Goal: Contribute content: Contribute content

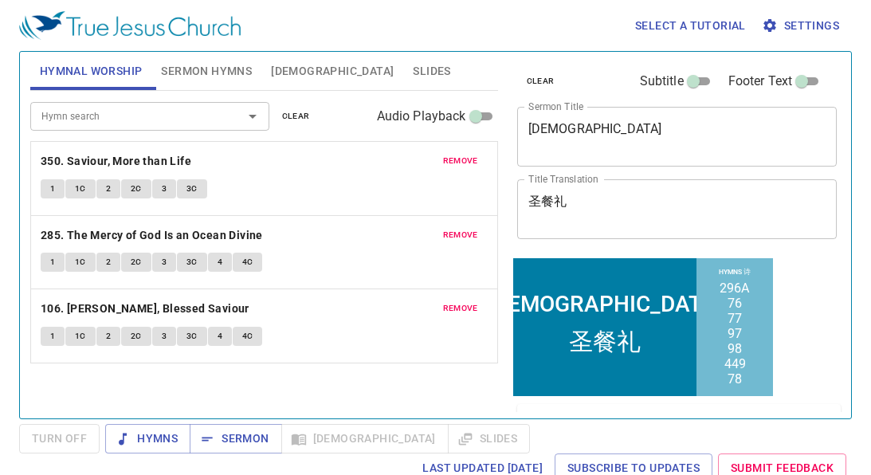
click at [637, 152] on div "Holy Communion x Sermon Title" at bounding box center [677, 137] width 320 height 60
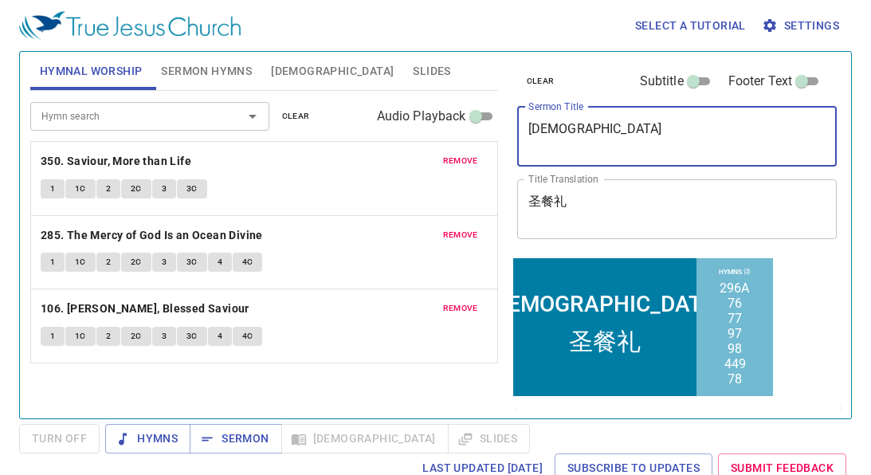
click at [637, 152] on div "Holy Communion x Sermon Title" at bounding box center [677, 137] width 320 height 60
click at [626, 127] on textarea "Holy Communion" at bounding box center [677, 136] width 298 height 30
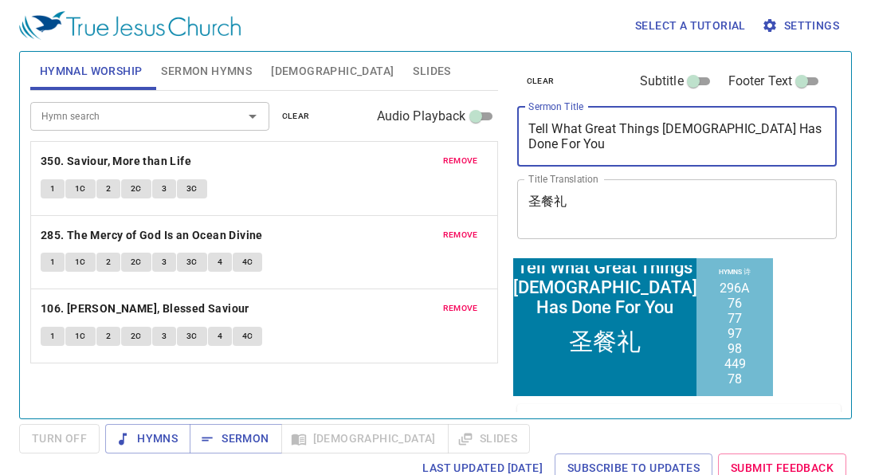
type textarea "Tell What Great Things [DEMOGRAPHIC_DATA] Has Done For You"
click at [596, 189] on div "圣餐礼 x Title Translation" at bounding box center [677, 209] width 320 height 60
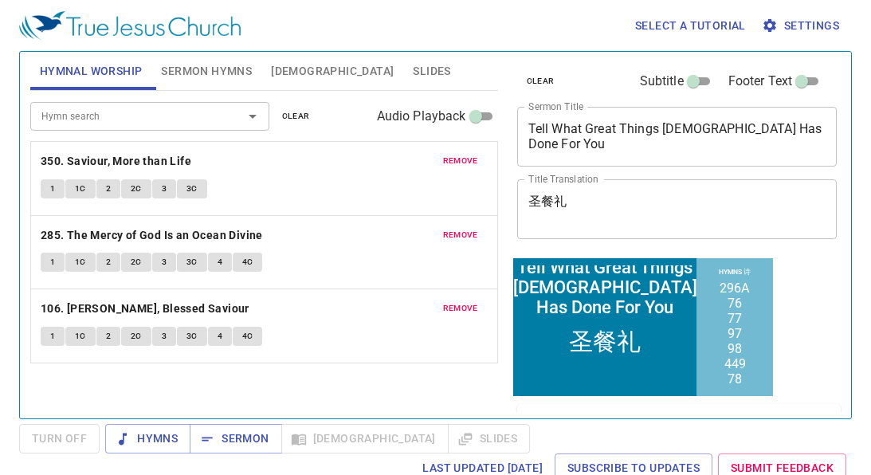
click at [596, 189] on div "圣餐礼 x Title Translation" at bounding box center [677, 209] width 320 height 60
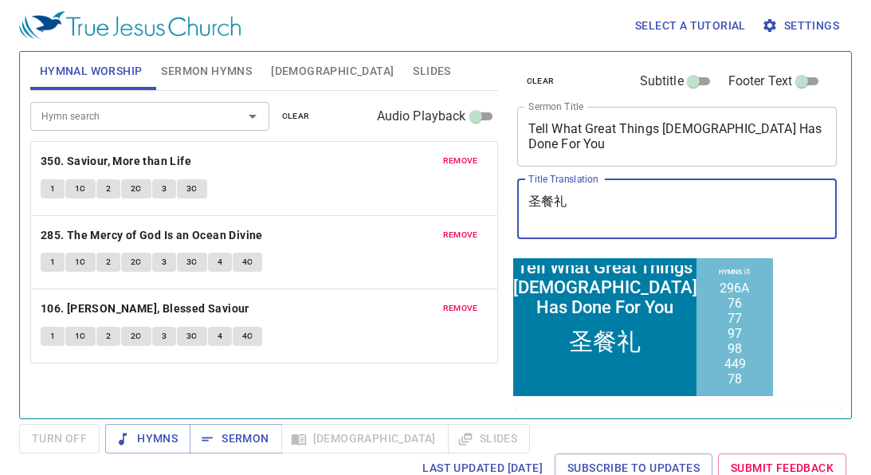
click at [596, 197] on textarea "圣餐礼" at bounding box center [677, 209] width 298 height 30
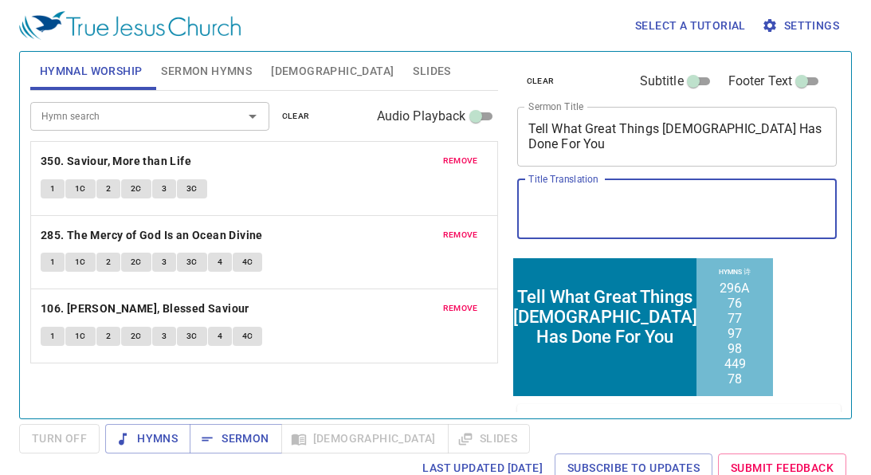
click at [177, 73] on span "Sermon Hymns" at bounding box center [206, 71] width 91 height 20
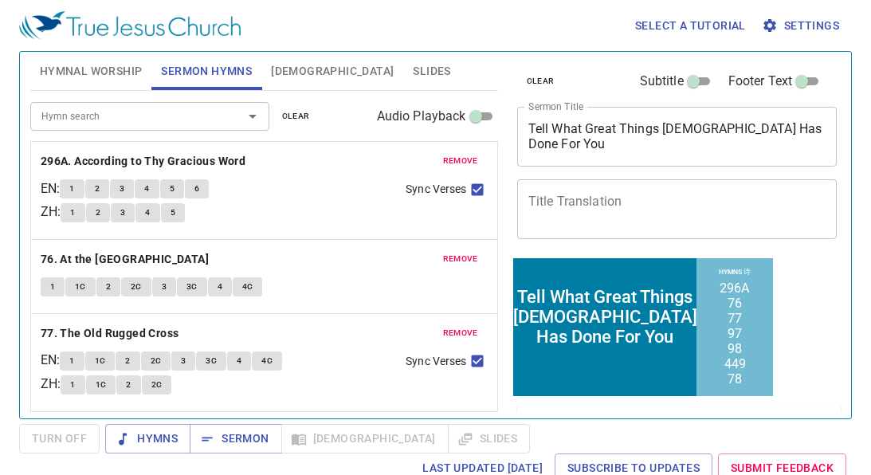
click at [466, 164] on span "remove" at bounding box center [460, 161] width 35 height 14
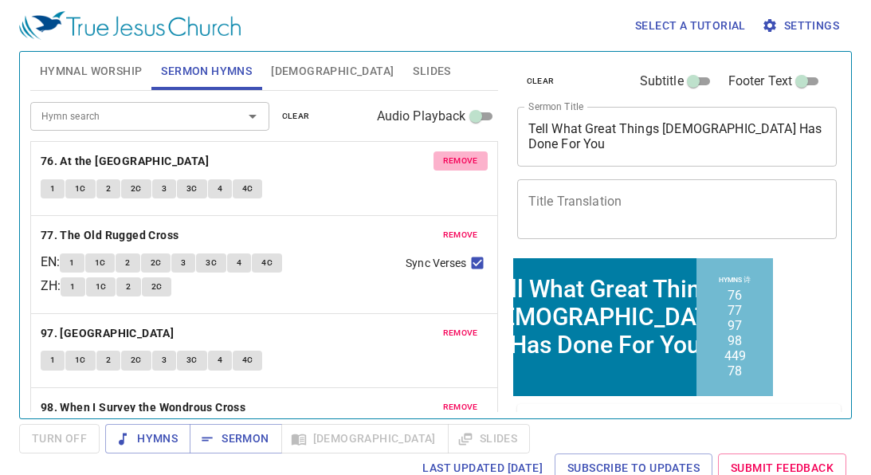
click at [466, 164] on span "remove" at bounding box center [460, 161] width 35 height 14
click at [466, 228] on span "remove" at bounding box center [460, 235] width 35 height 14
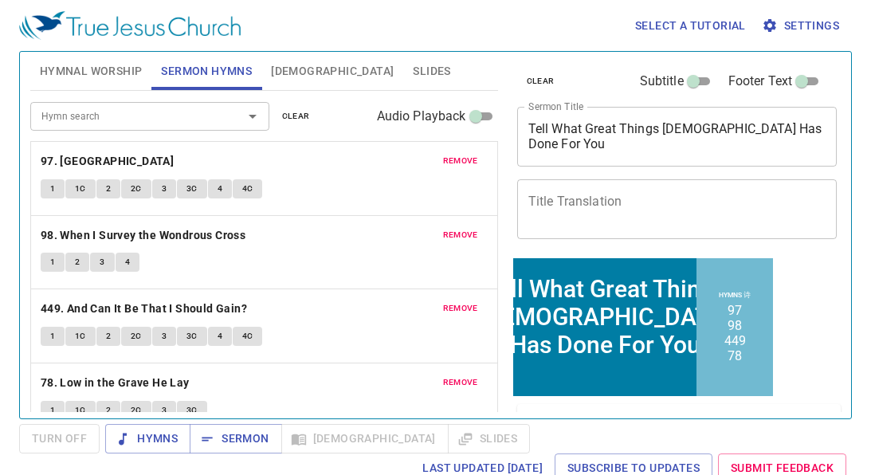
click at [466, 164] on span "remove" at bounding box center [460, 161] width 35 height 14
click at [466, 228] on span "remove" at bounding box center [460, 235] width 35 height 14
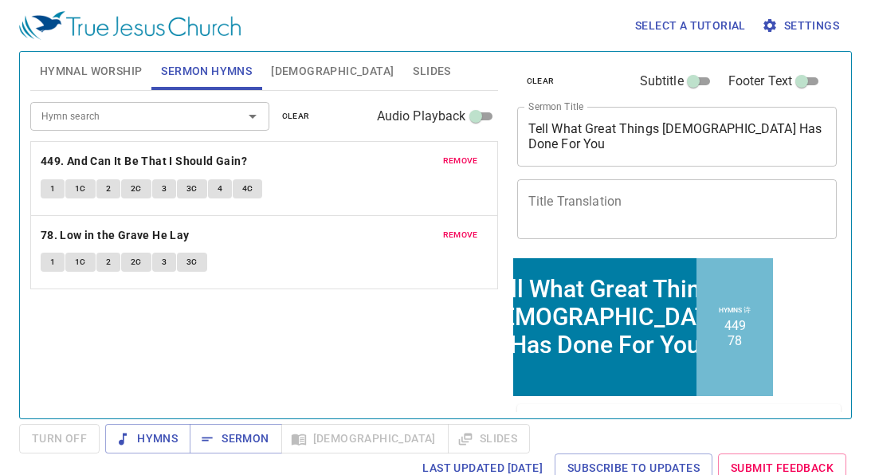
click at [466, 164] on span "remove" at bounding box center [460, 161] width 35 height 14
click at [466, 228] on span "remove" at bounding box center [460, 235] width 35 height 14
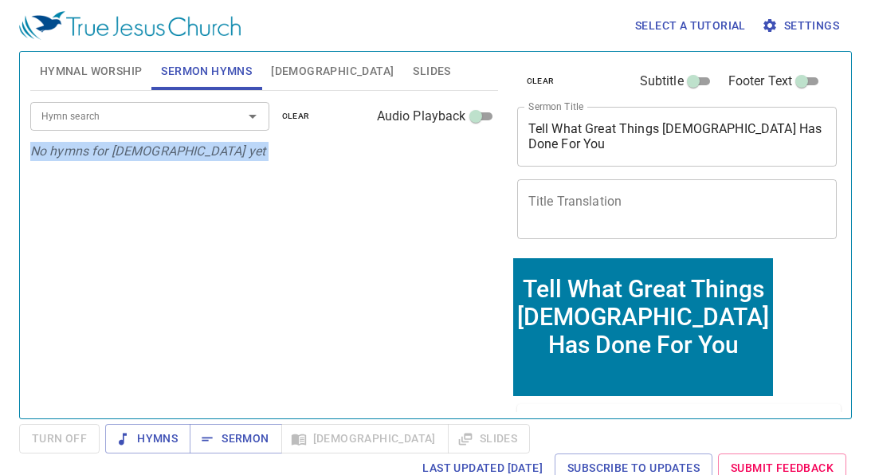
click at [466, 164] on div "Hymn search Hymn search clear Audio Playback No hymns for sermon yet" at bounding box center [264, 248] width 468 height 314
click at [178, 120] on input "Hymn search" at bounding box center [126, 116] width 182 height 18
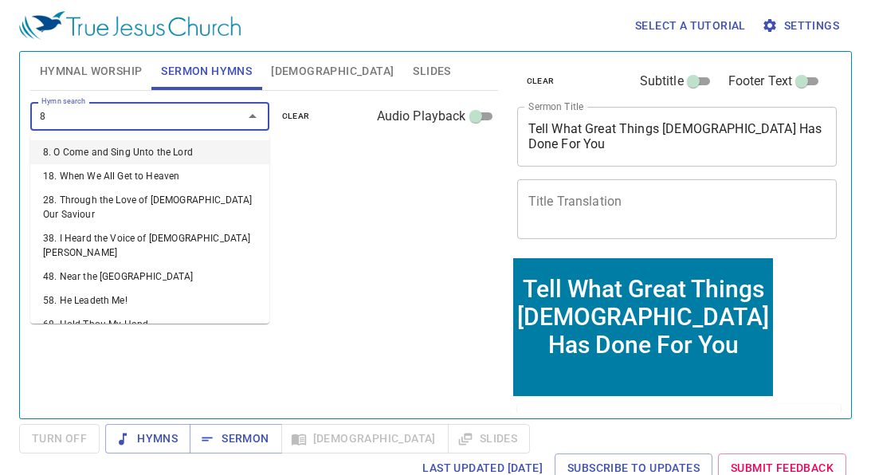
type input "86"
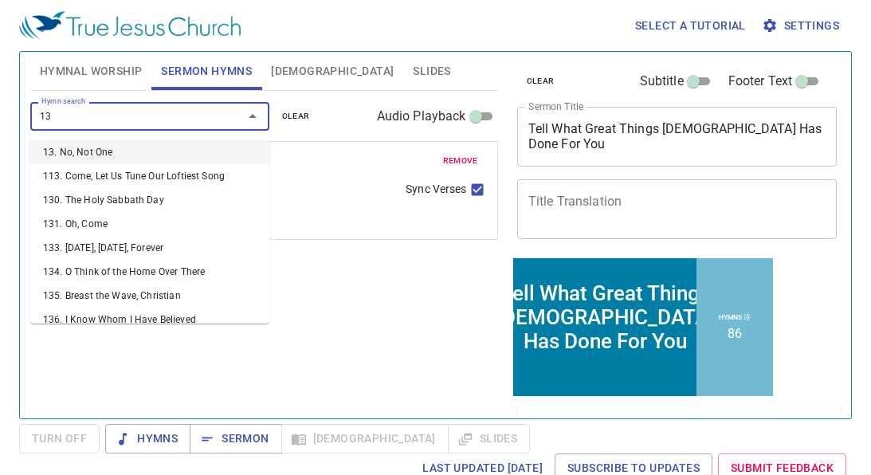
type input "136"
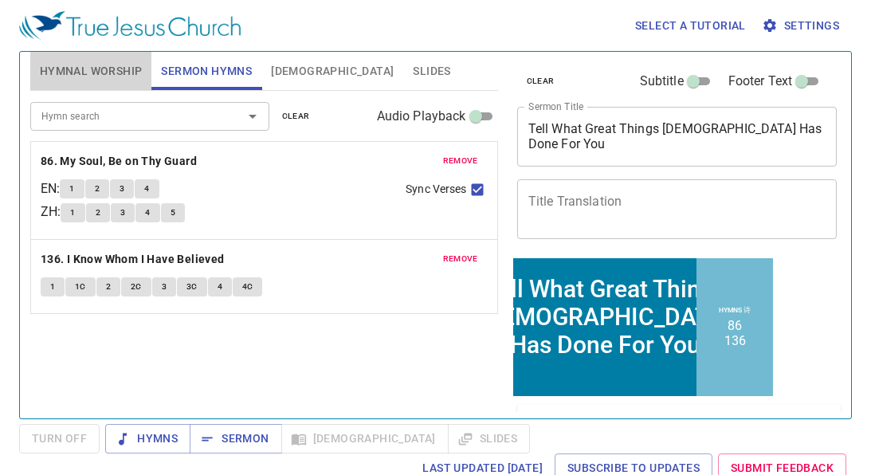
click at [91, 80] on button "Hymnal Worship" at bounding box center [91, 71] width 122 height 38
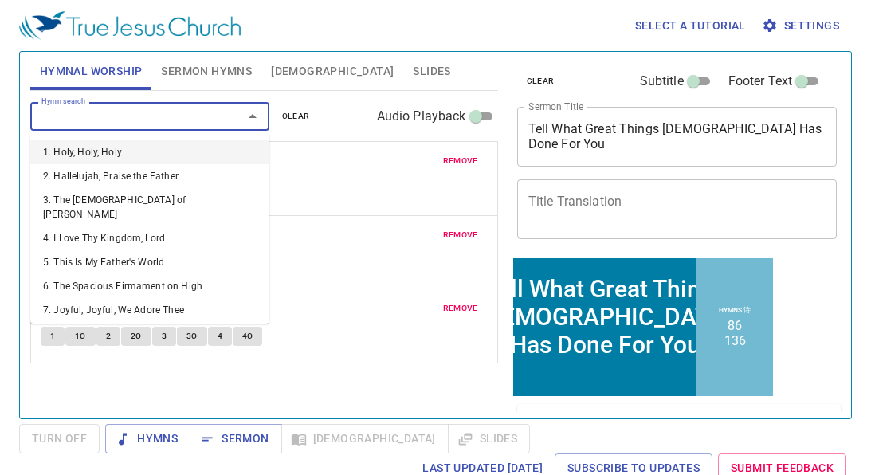
click at [180, 114] on input "Hymn search" at bounding box center [126, 116] width 182 height 18
click at [424, 390] on div "Hymn search Hymn search clear Audio Playback remove 350. Saviour, More than Lif…" at bounding box center [264, 248] width 468 height 314
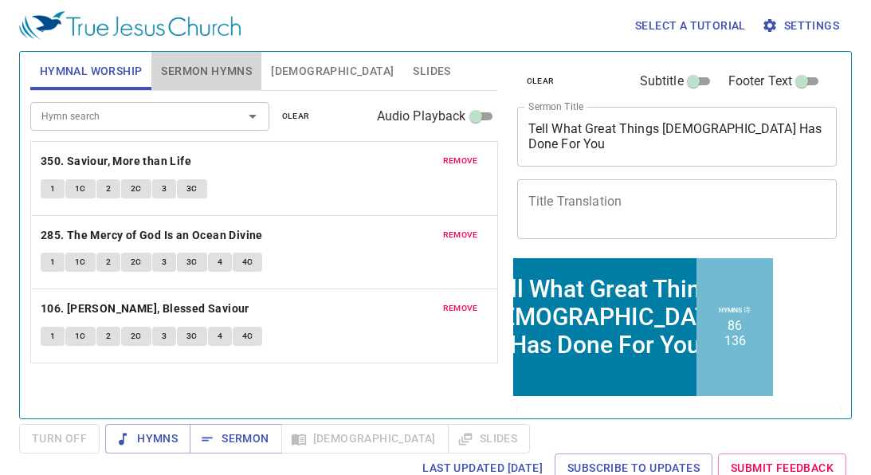
click at [198, 61] on span "Sermon Hymns" at bounding box center [206, 71] width 91 height 20
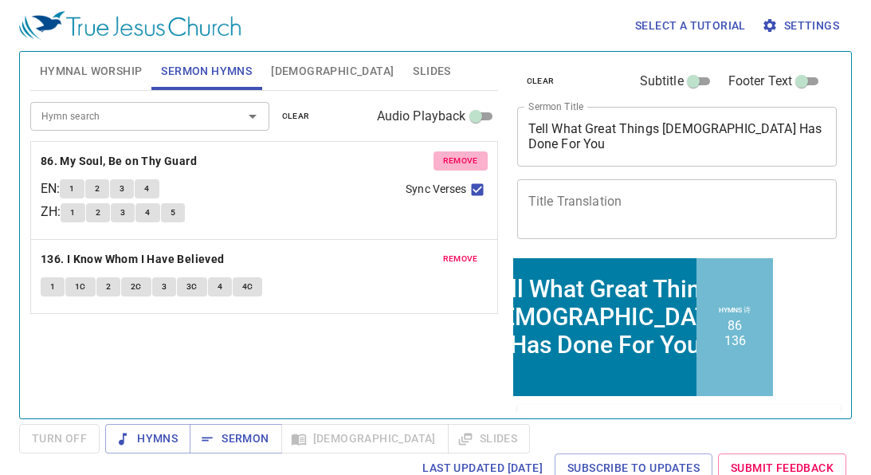
click at [457, 160] on span "remove" at bounding box center [460, 161] width 35 height 14
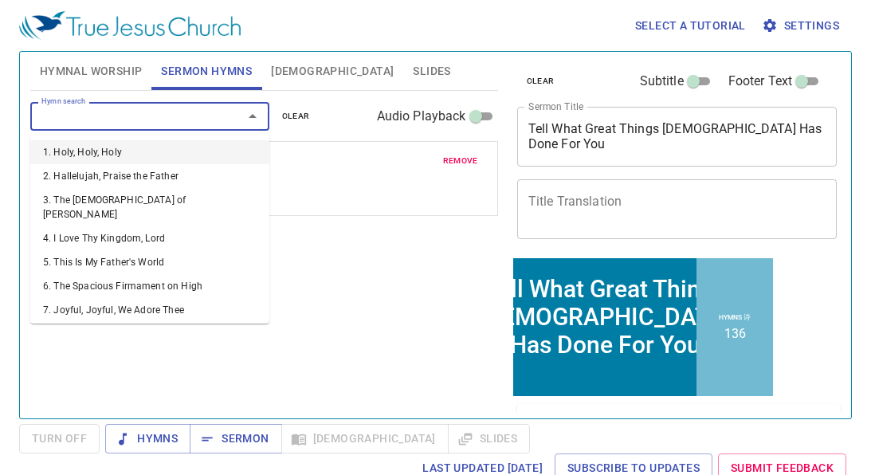
click at [108, 120] on input "Hymn search" at bounding box center [126, 116] width 182 height 18
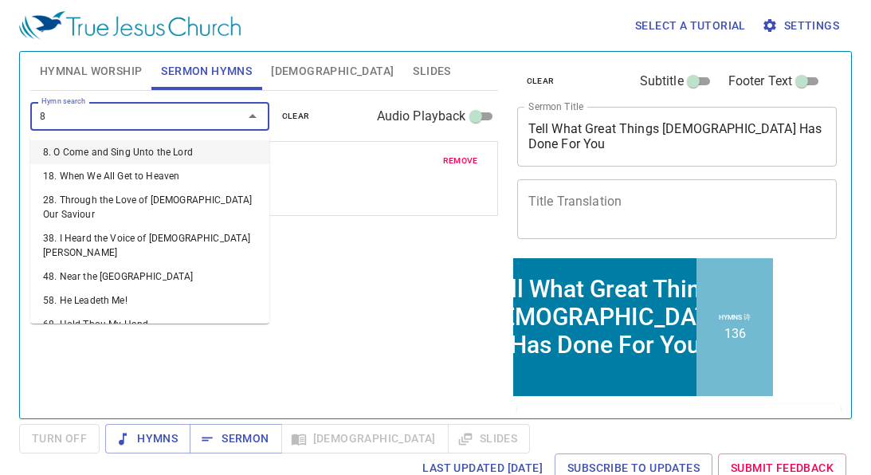
type input "89"
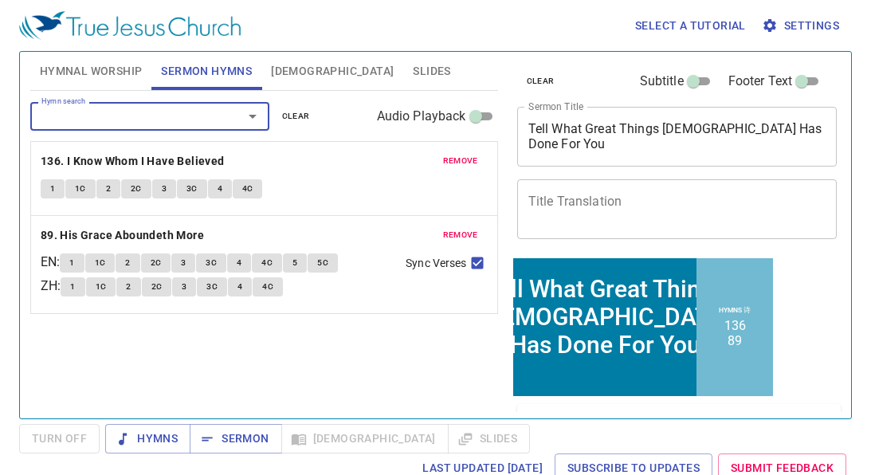
click at [452, 163] on span "remove" at bounding box center [460, 161] width 35 height 14
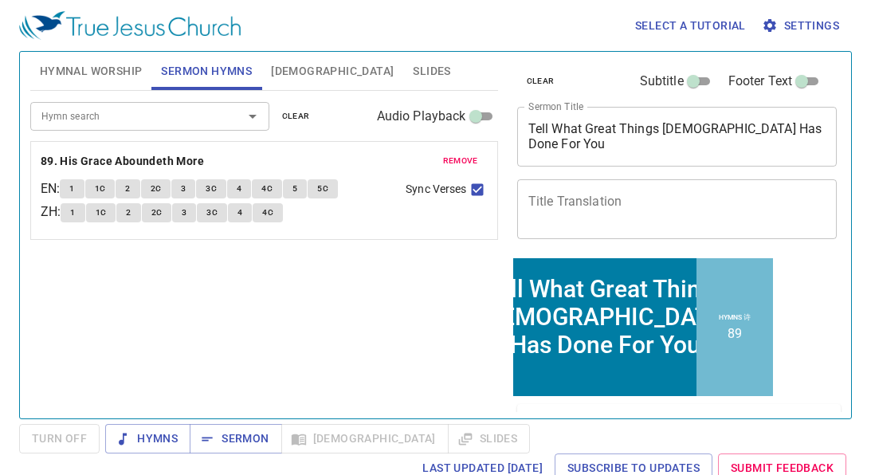
click at [74, 112] on input "Hymn search" at bounding box center [126, 116] width 182 height 18
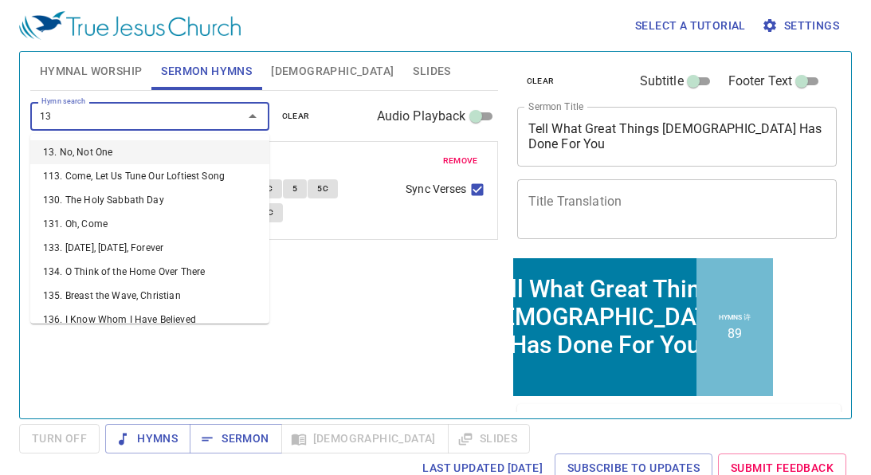
type input "136"
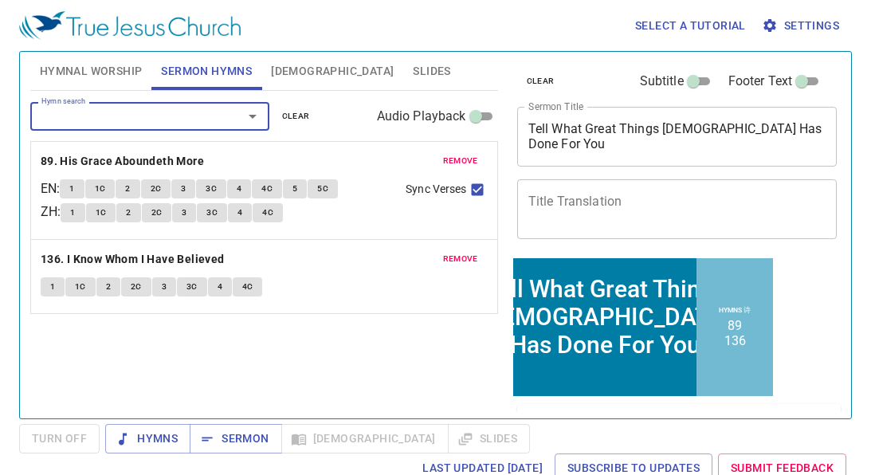
click at [129, 69] on span "Hymnal Worship" at bounding box center [91, 71] width 103 height 20
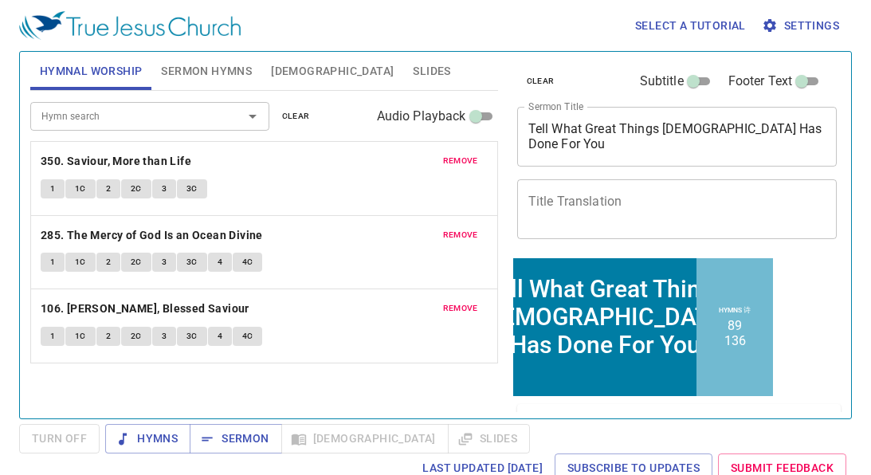
click at [450, 159] on span "remove" at bounding box center [460, 161] width 35 height 14
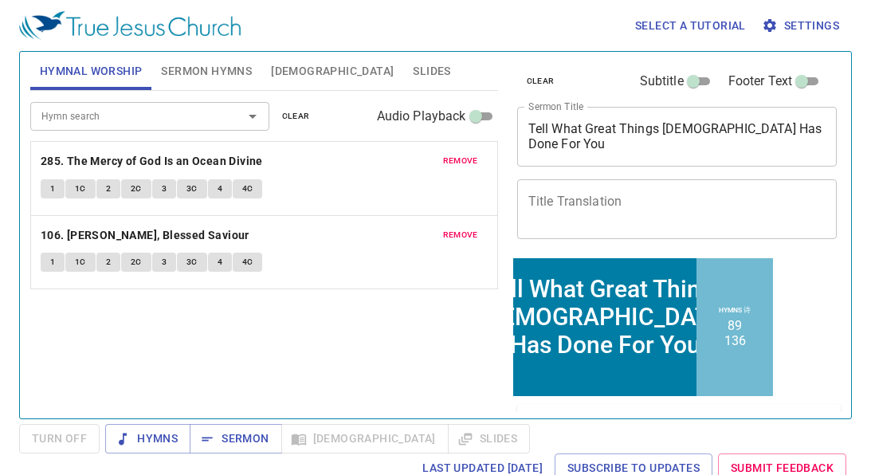
click at [450, 159] on span "remove" at bounding box center [460, 161] width 35 height 14
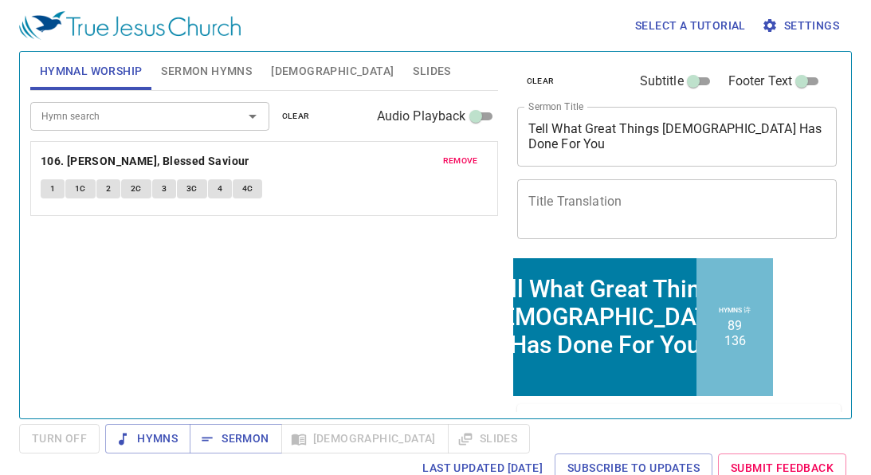
click at [450, 159] on span "remove" at bounding box center [460, 161] width 35 height 14
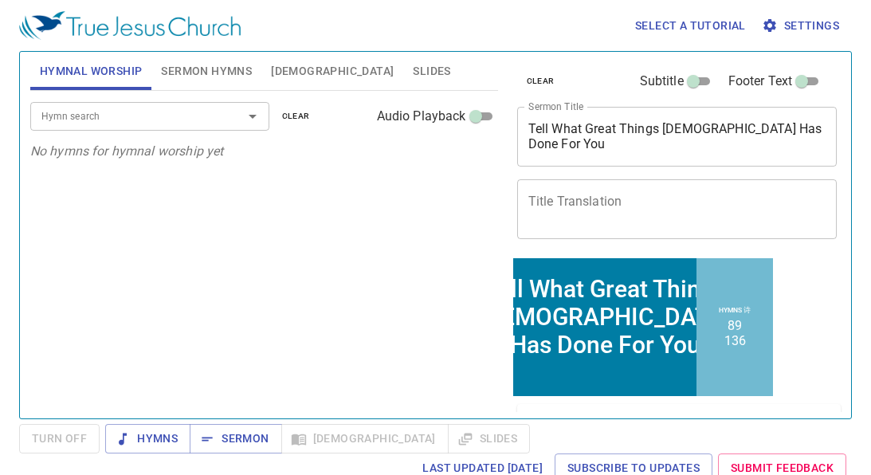
click at [83, 121] on input "Hymn search" at bounding box center [126, 116] width 182 height 18
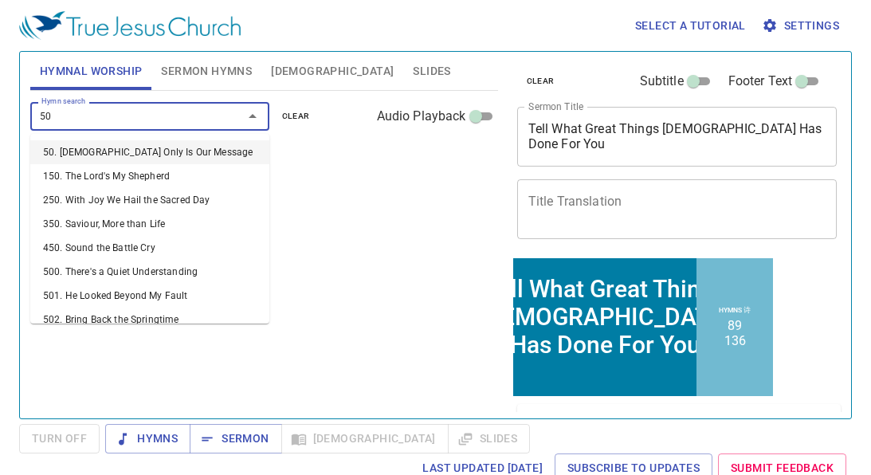
type input "501"
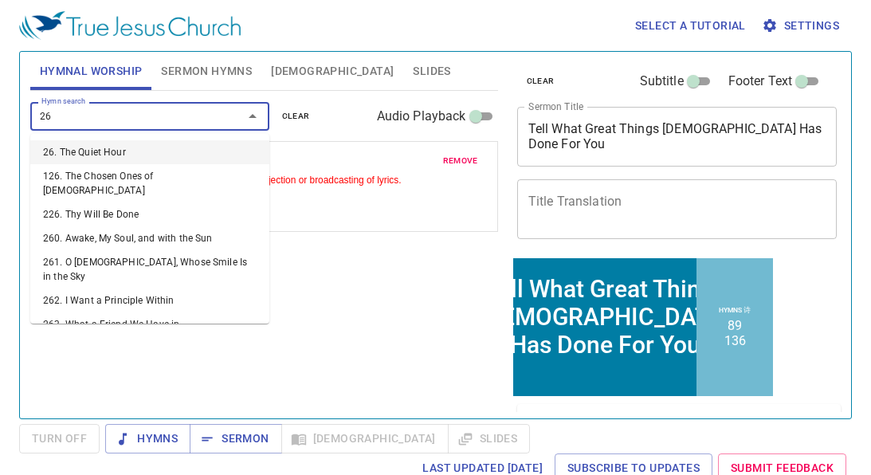
type input "263"
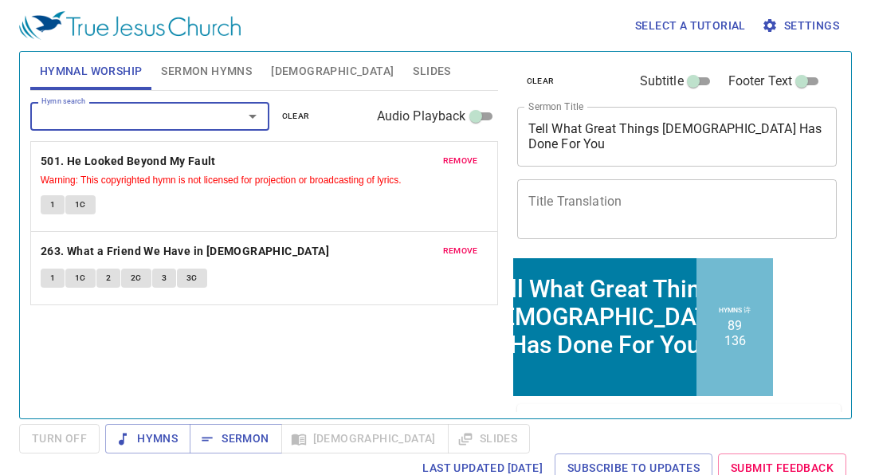
click at [202, 79] on span "Sermon Hymns" at bounding box center [206, 71] width 91 height 20
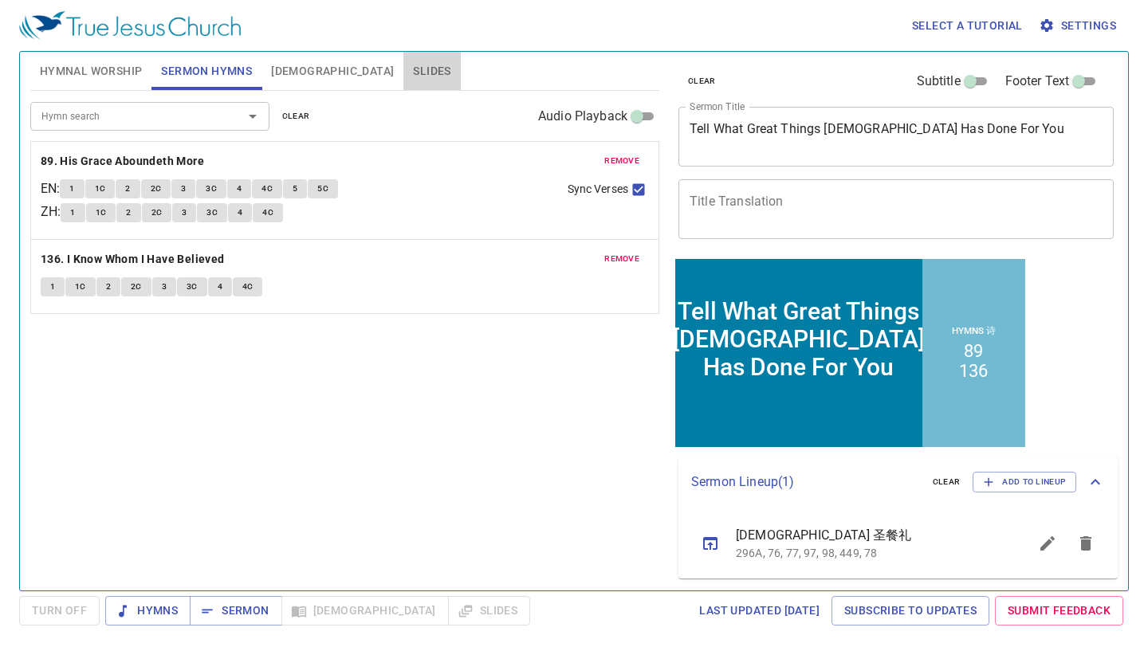
click at [413, 76] on span "Slides" at bounding box center [431, 71] width 37 height 20
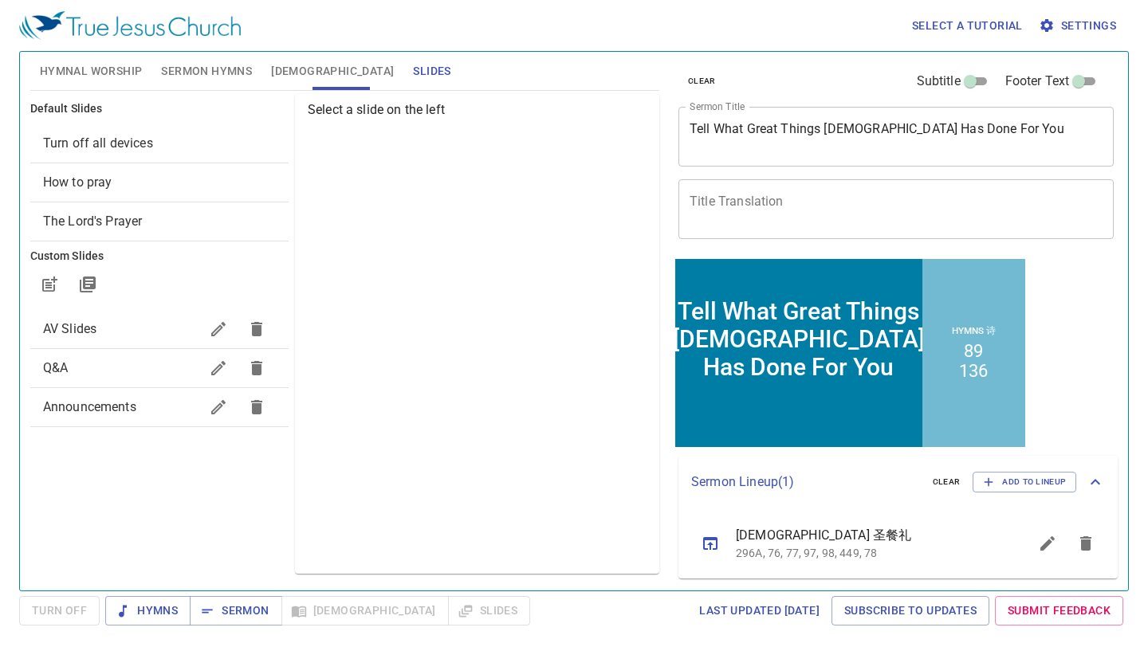
click at [151, 139] on span "Turn off all devices" at bounding box center [98, 142] width 110 height 15
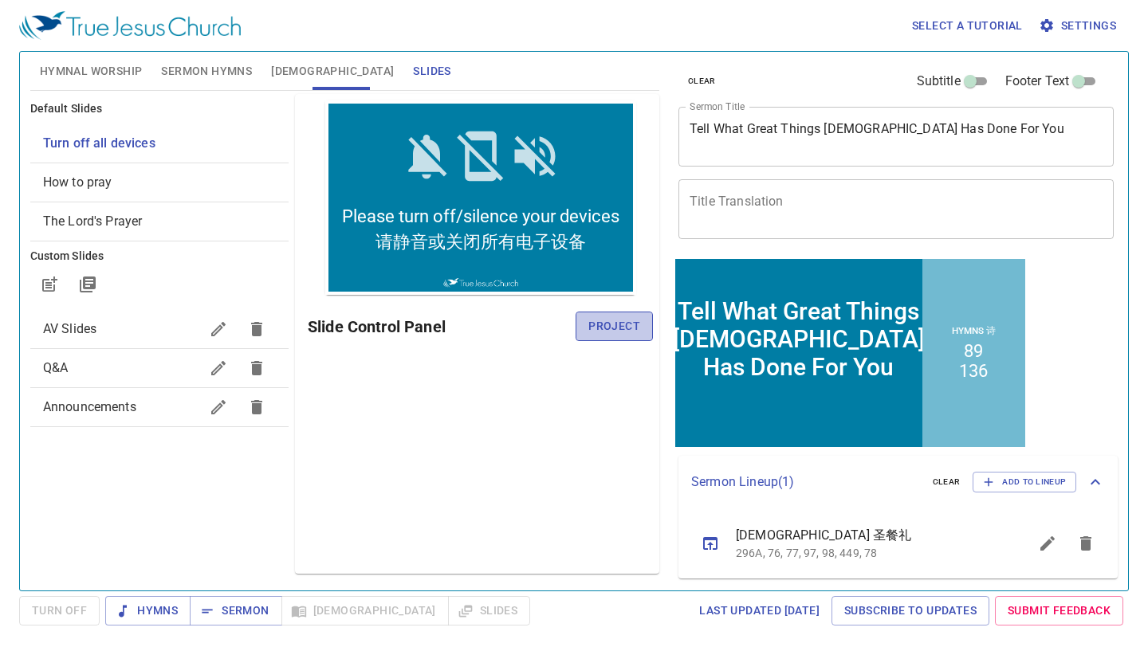
click at [613, 334] on span "Project" at bounding box center [614, 326] width 52 height 20
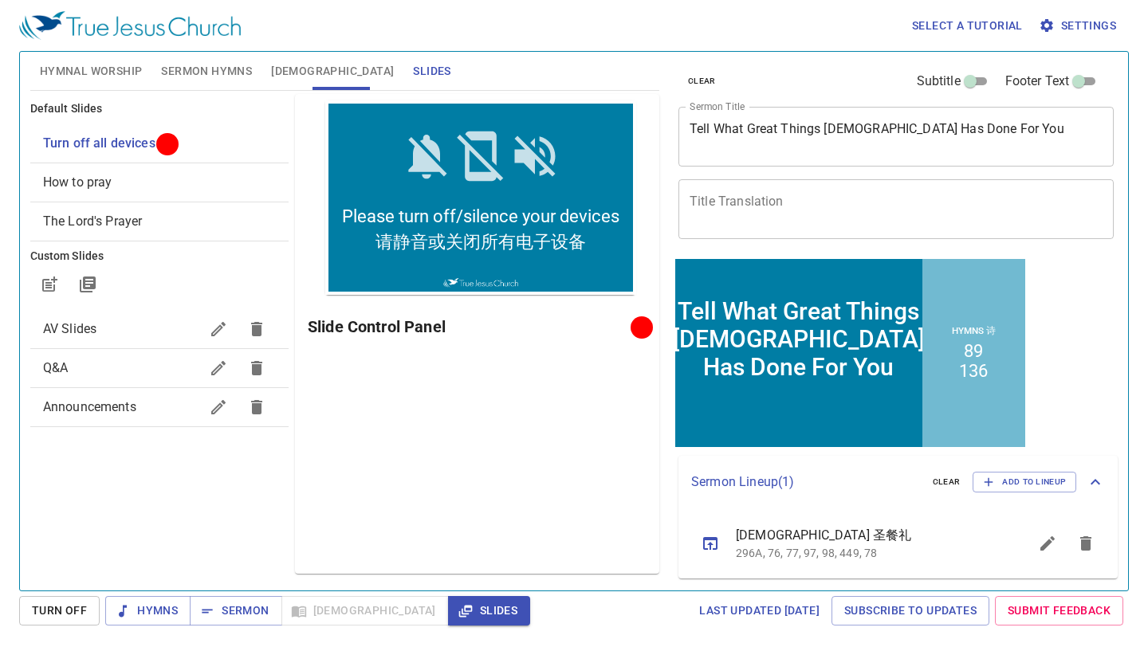
click at [281, 73] on span "[DEMOGRAPHIC_DATA]" at bounding box center [332, 71] width 123 height 20
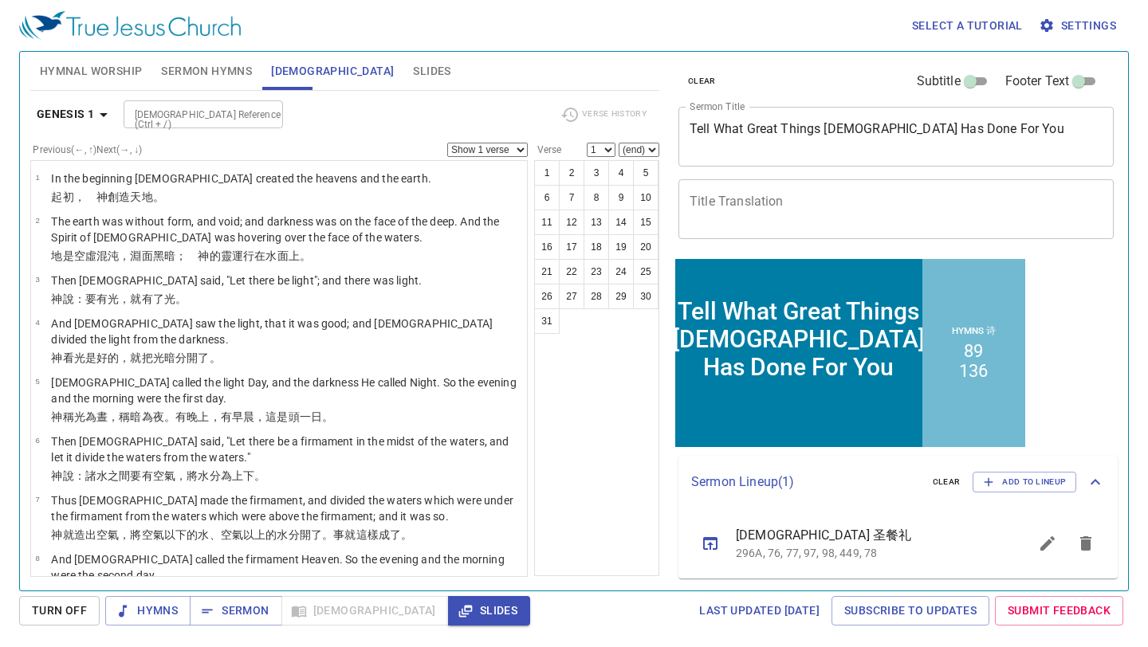
click at [322, 607] on div "Hymns Sermon Bible Slides" at bounding box center [317, 610] width 425 height 29
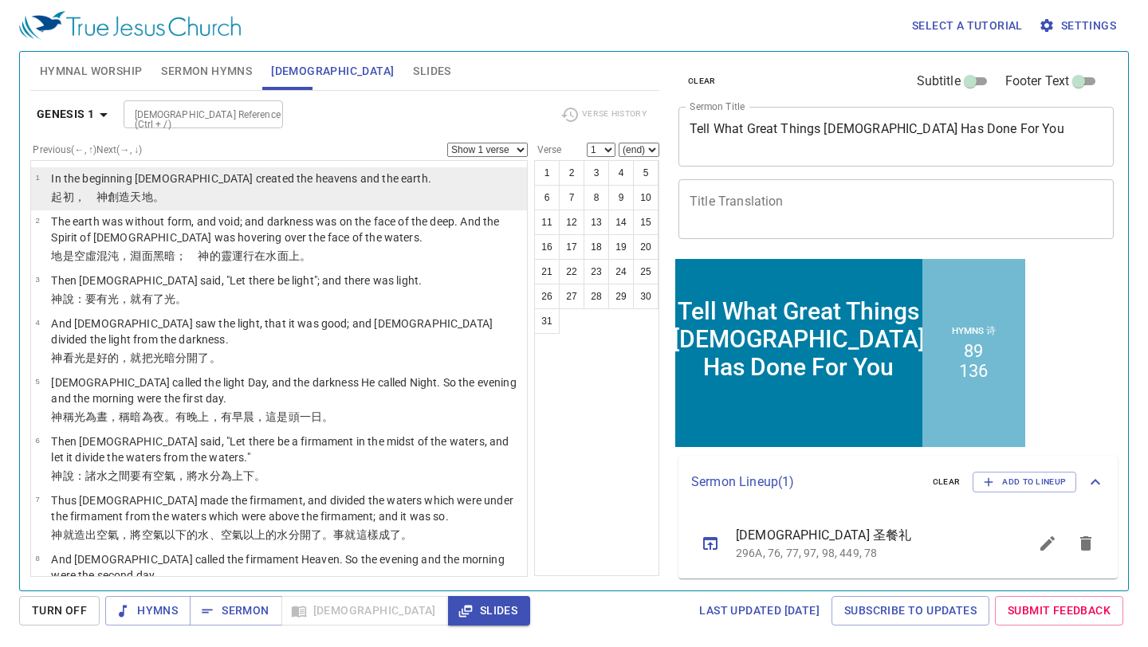
click at [296, 179] on p "In the beginning [DEMOGRAPHIC_DATA] created the heavens and the earth." at bounding box center [241, 179] width 380 height 16
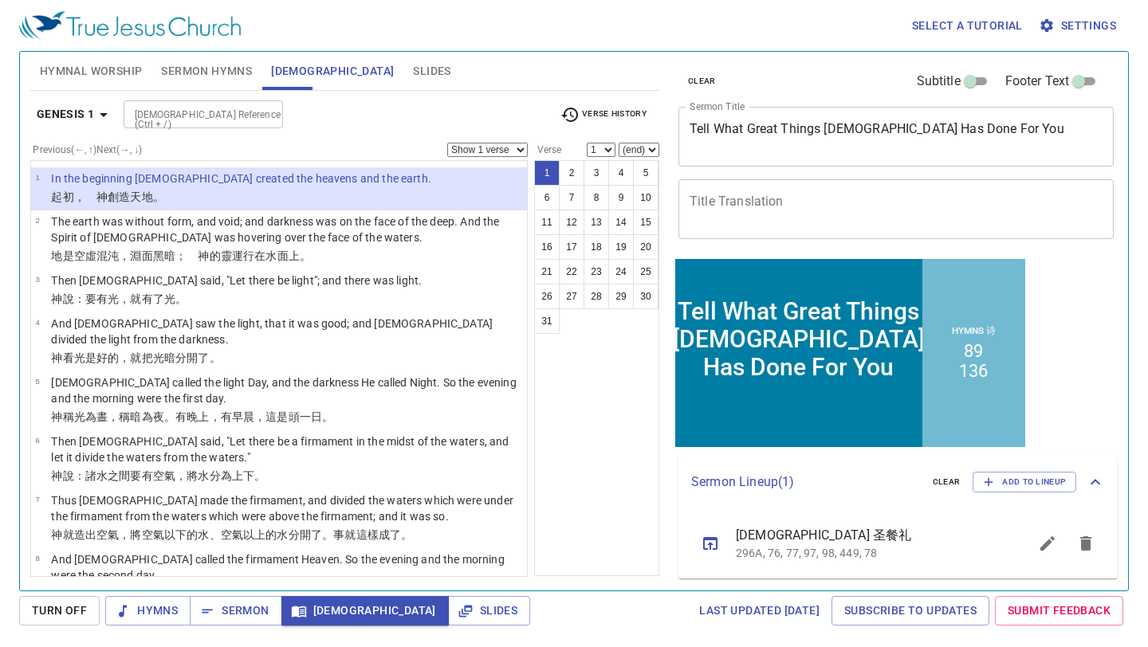
click at [413, 69] on span "Slides" at bounding box center [431, 71] width 37 height 20
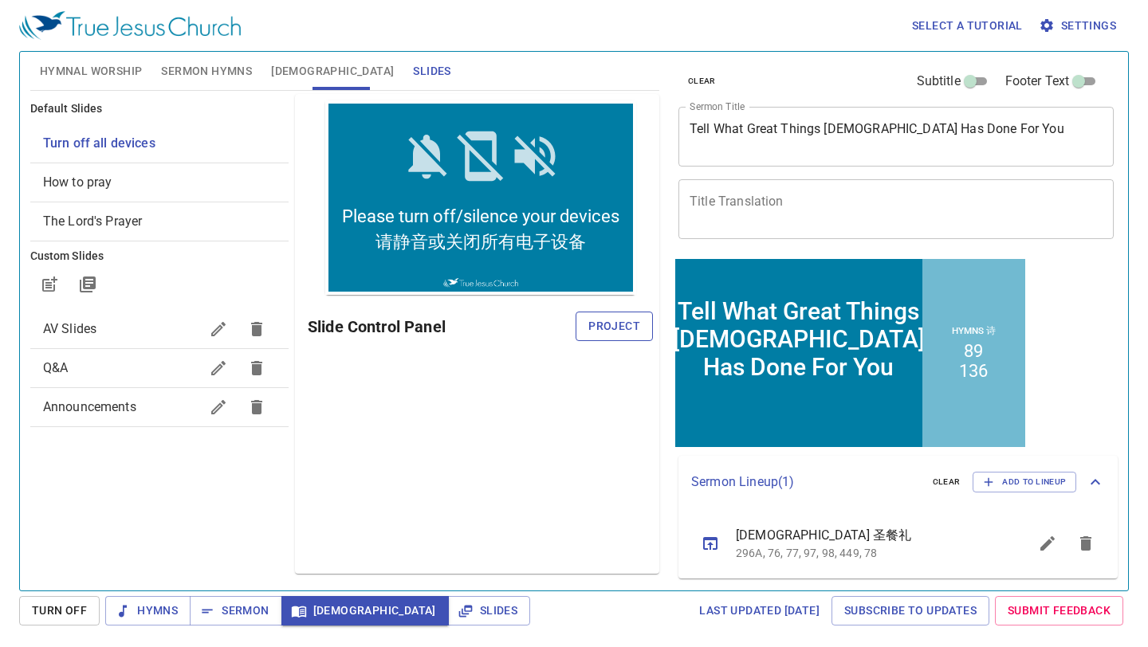
click at [608, 320] on span "Project" at bounding box center [614, 326] width 52 height 20
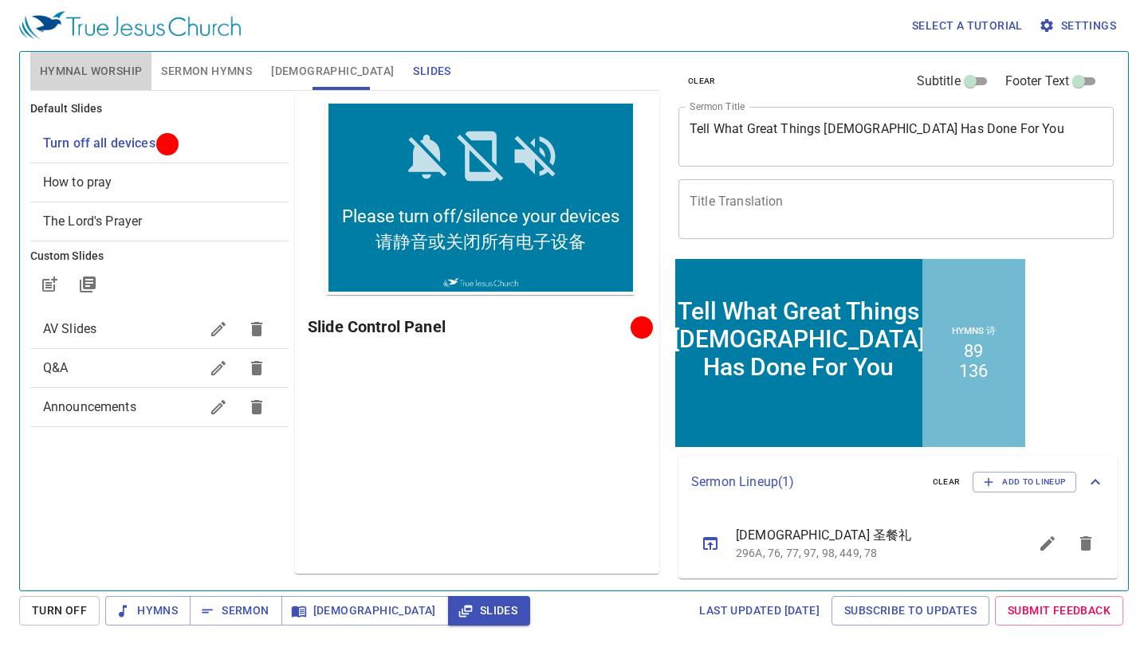
click at [106, 66] on span "Hymnal Worship" at bounding box center [91, 71] width 103 height 20
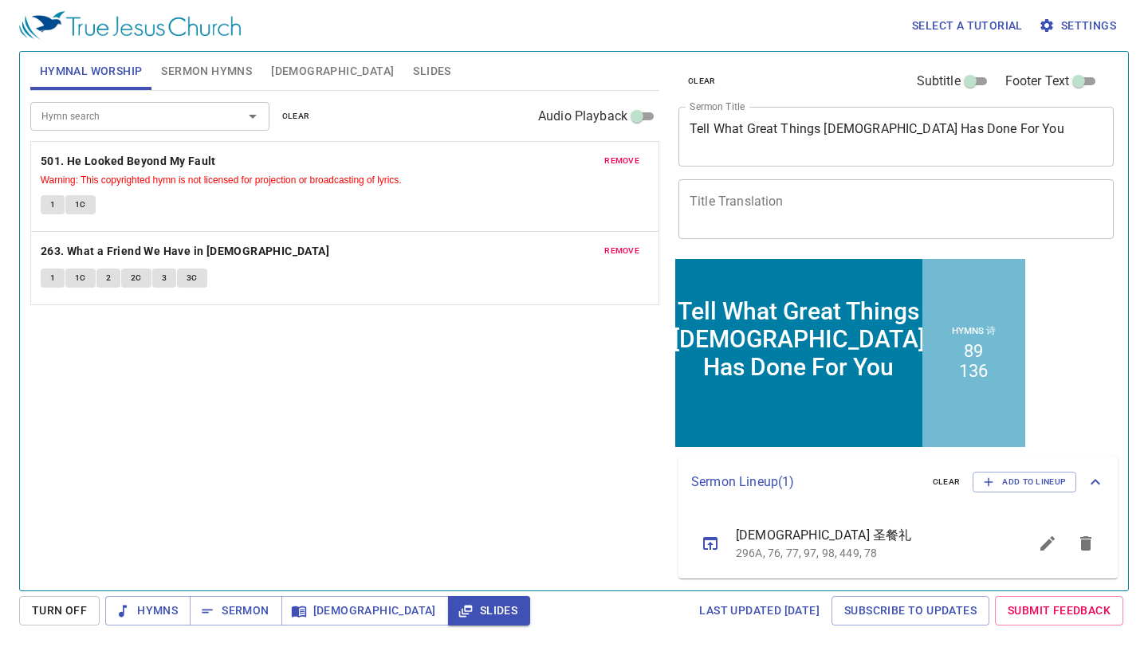
click at [191, 72] on span "Sermon Hymns" at bounding box center [206, 71] width 91 height 20
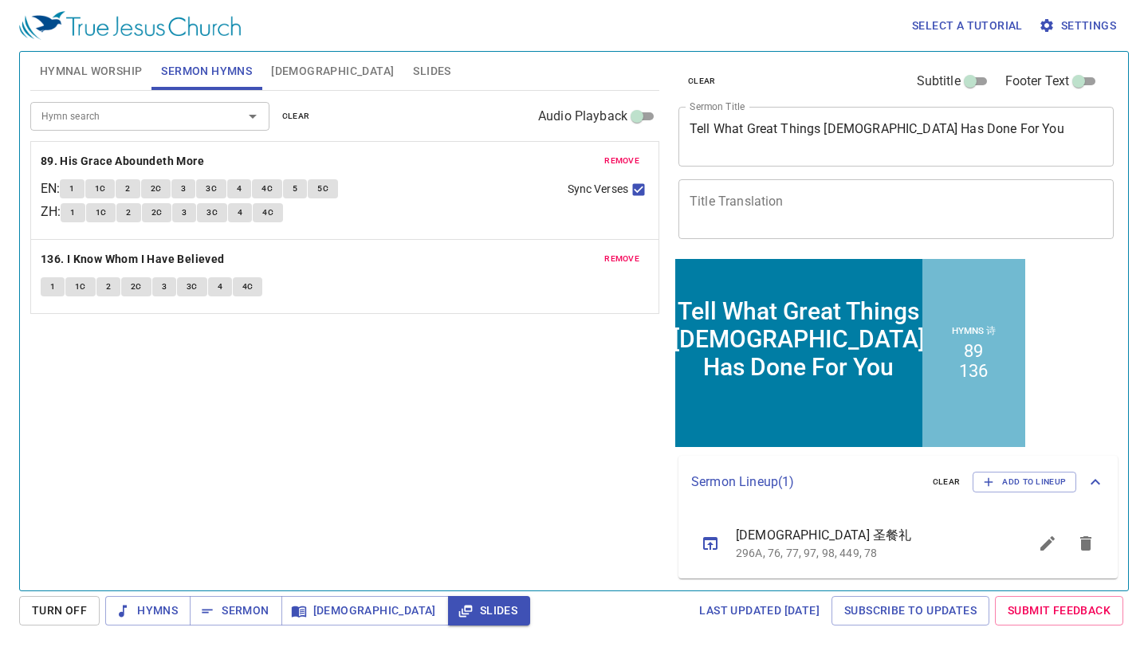
click at [274, 67] on span "[DEMOGRAPHIC_DATA]" at bounding box center [332, 71] width 123 height 20
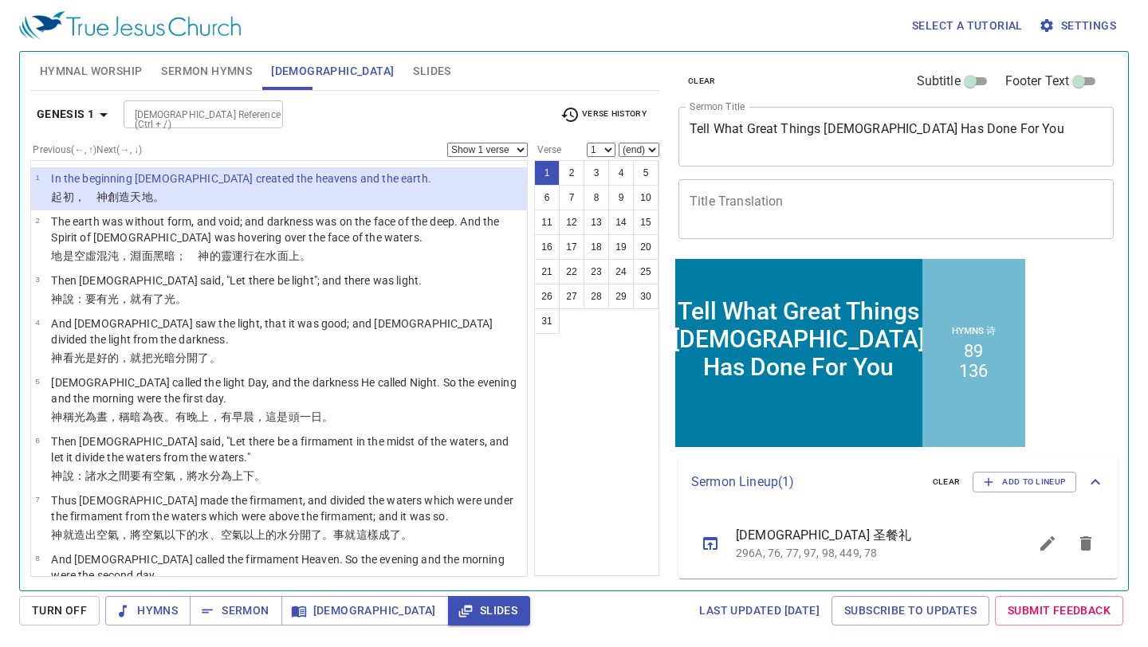
click at [413, 69] on span "Slides" at bounding box center [431, 71] width 37 height 20
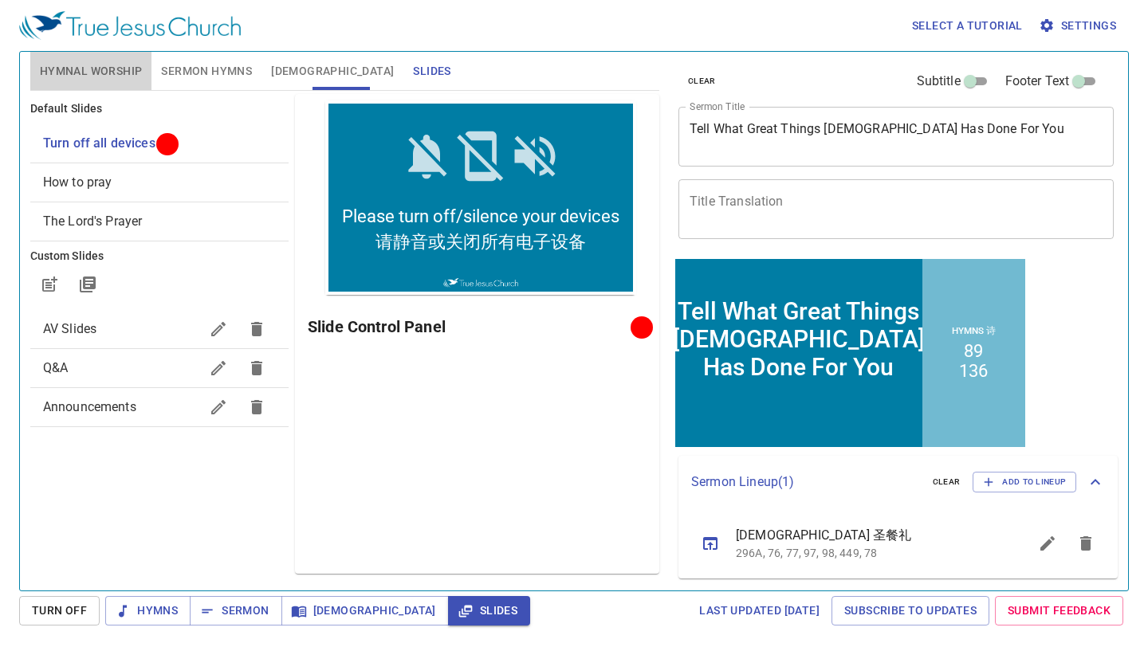
click at [88, 65] on span "Hymnal Worship" at bounding box center [91, 71] width 103 height 20
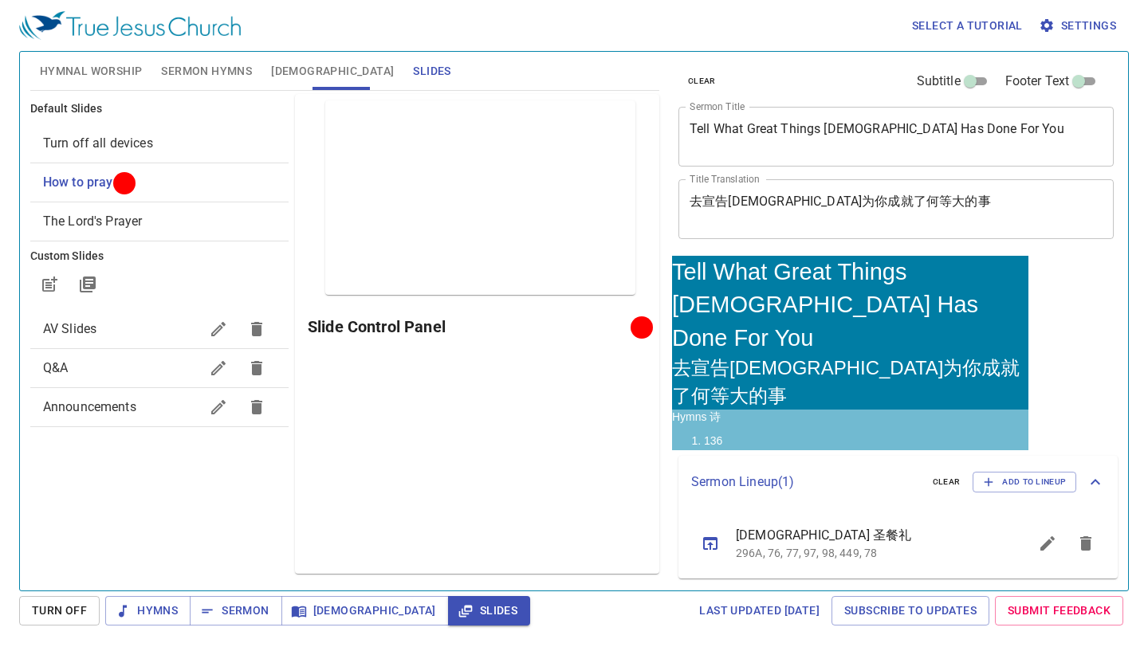
click at [65, 608] on span "Turn Off" at bounding box center [59, 611] width 55 height 20
click at [55, 609] on span "Turn Off" at bounding box center [59, 610] width 80 height 29
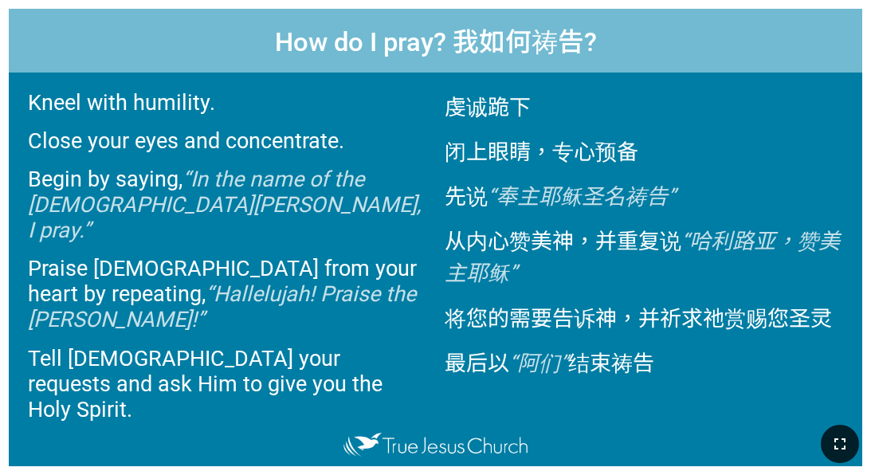
click at [851, 432] on button "button" at bounding box center [840, 444] width 38 height 38
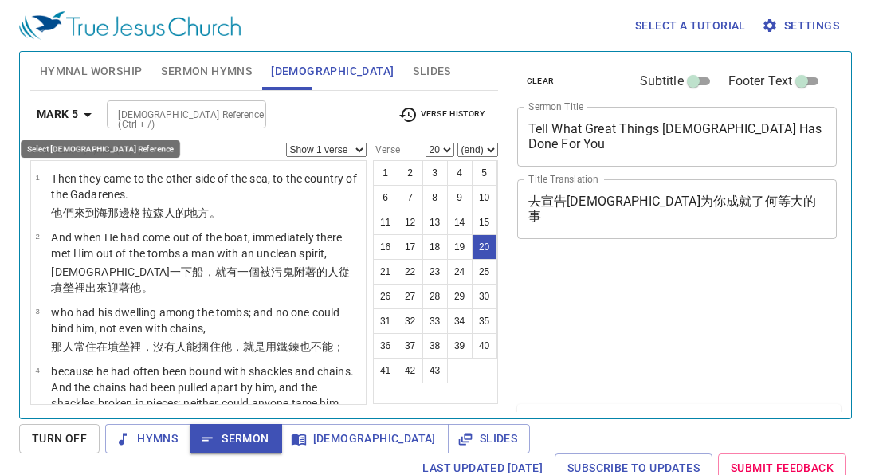
select select "20"
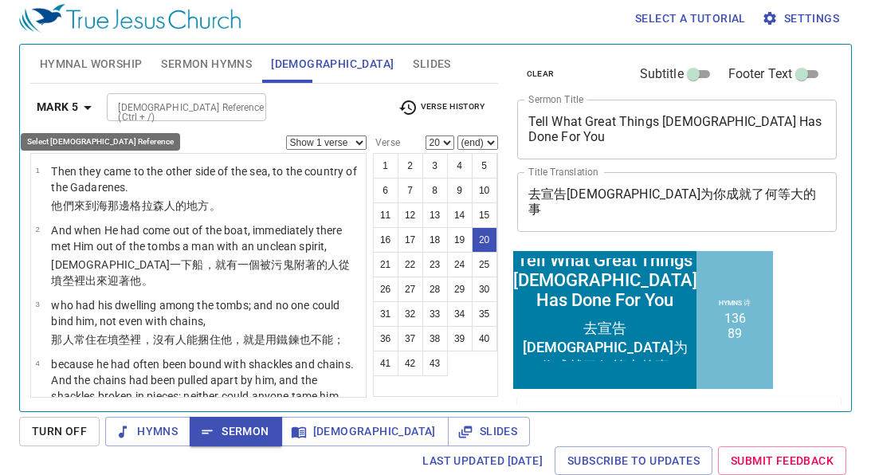
scroll to position [1238, 0]
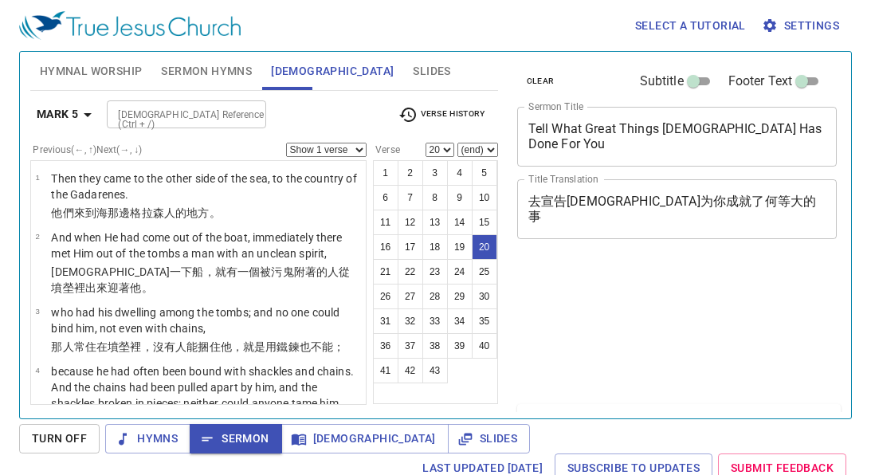
select select "20"
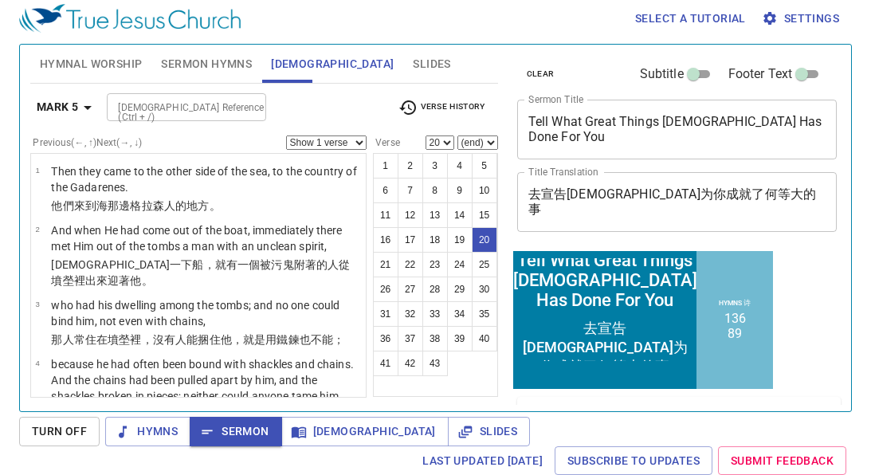
scroll to position [1238, 0]
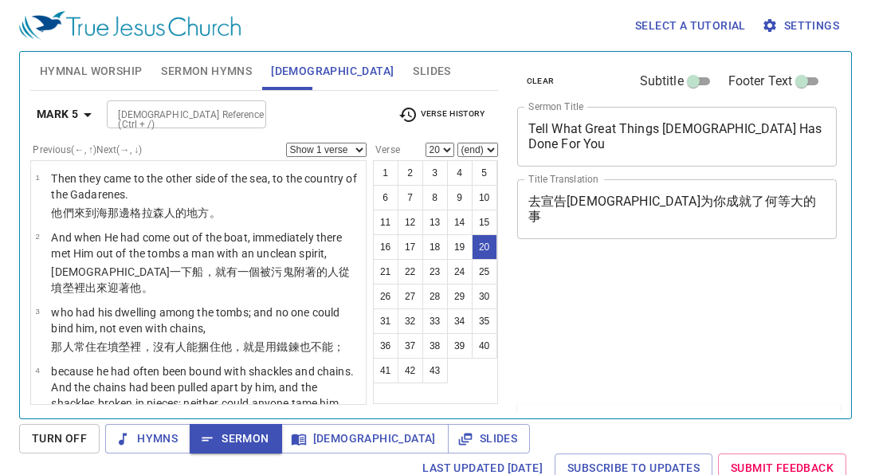
select select "20"
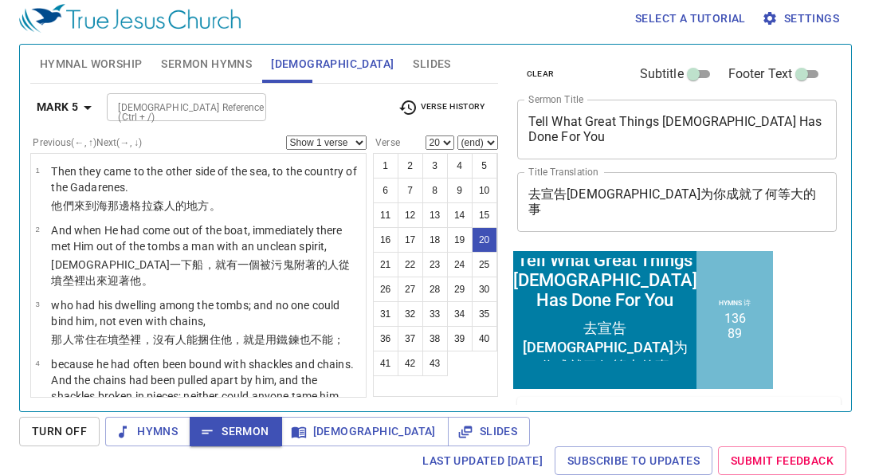
scroll to position [1238, 0]
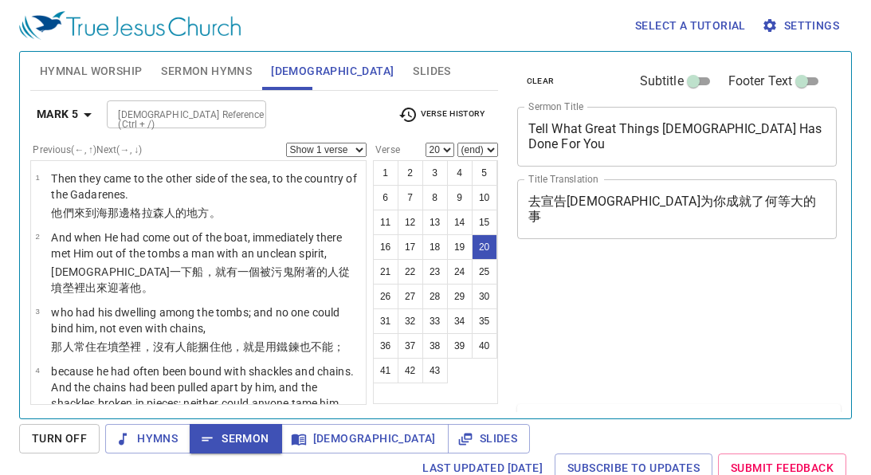
select select "20"
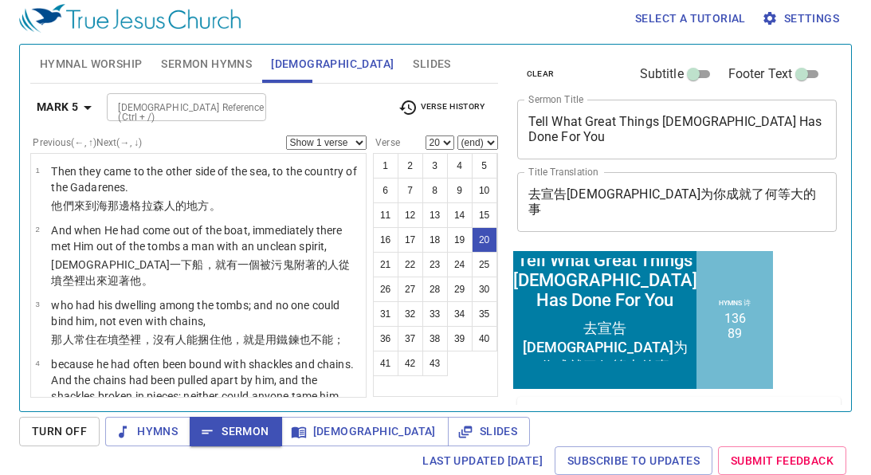
scroll to position [1238, 0]
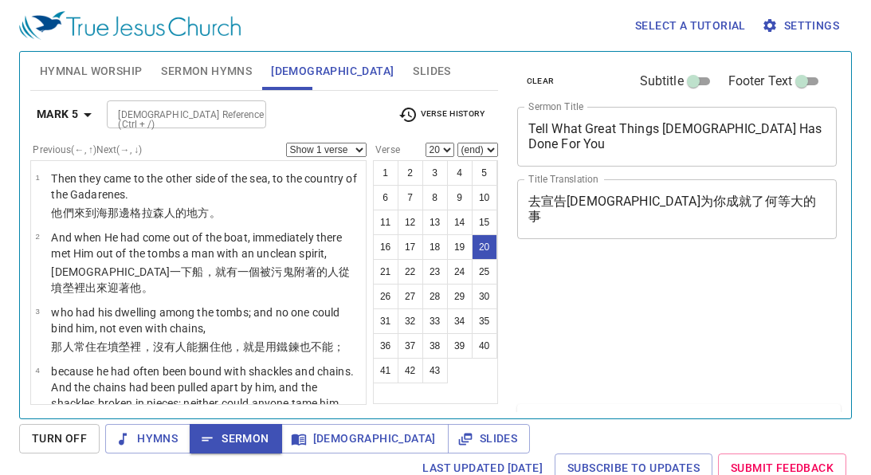
select select "20"
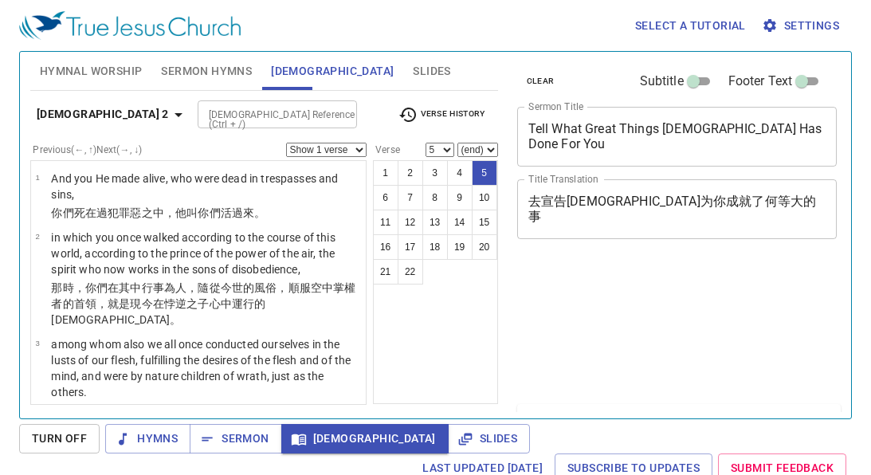
select select "5"
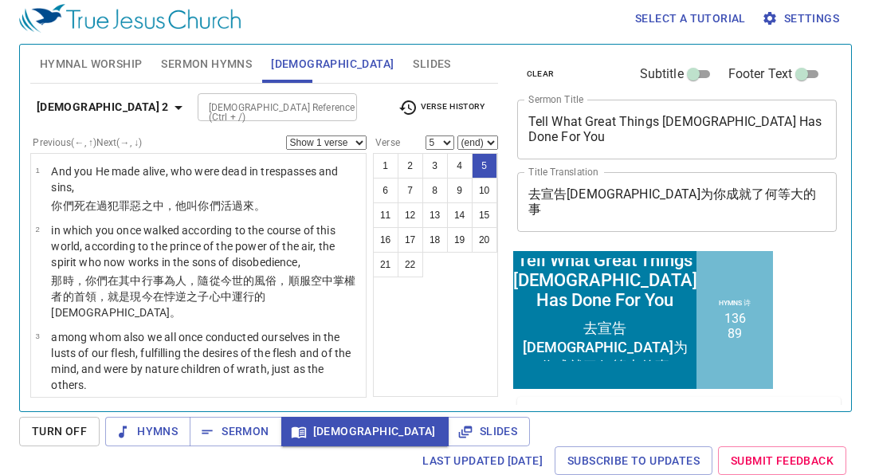
scroll to position [171, 0]
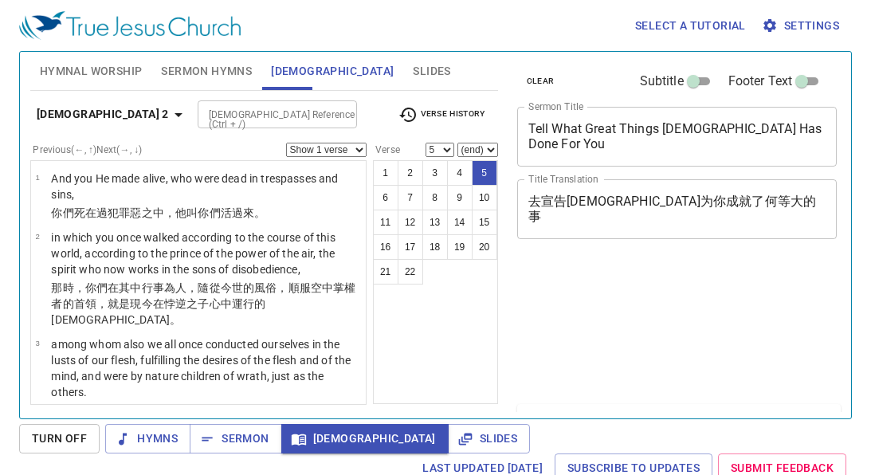
select select "5"
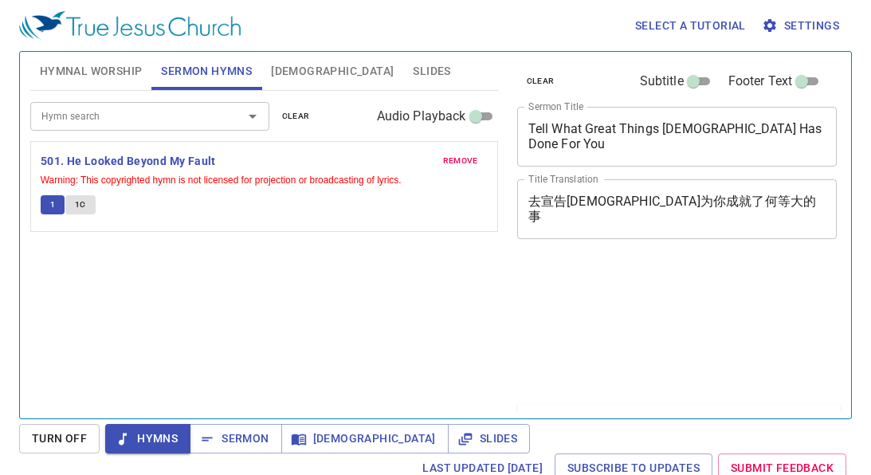
scroll to position [7, 0]
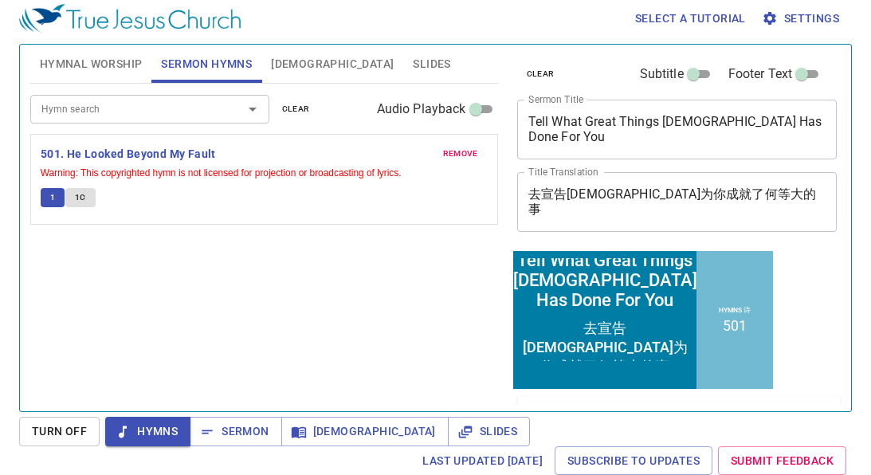
click at [77, 192] on span "1C" at bounding box center [80, 197] width 11 height 14
click at [83, 197] on span "1C" at bounding box center [80, 197] width 11 height 14
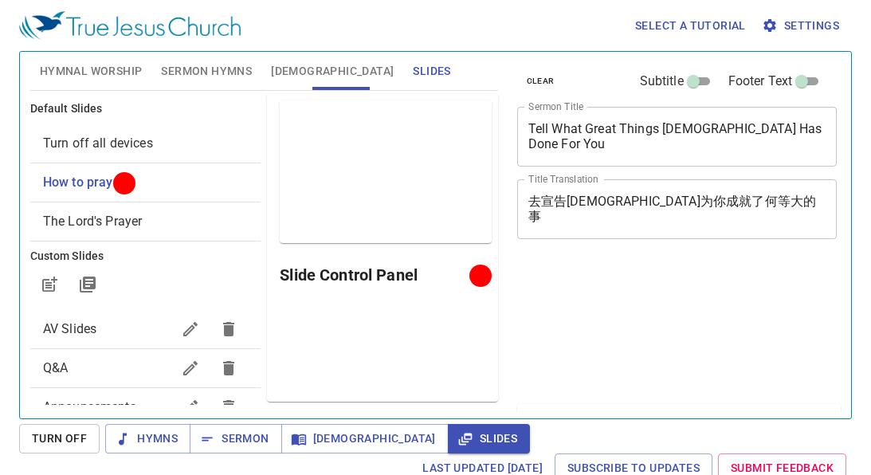
scroll to position [7, 0]
